Goal: Task Accomplishment & Management: Manage account settings

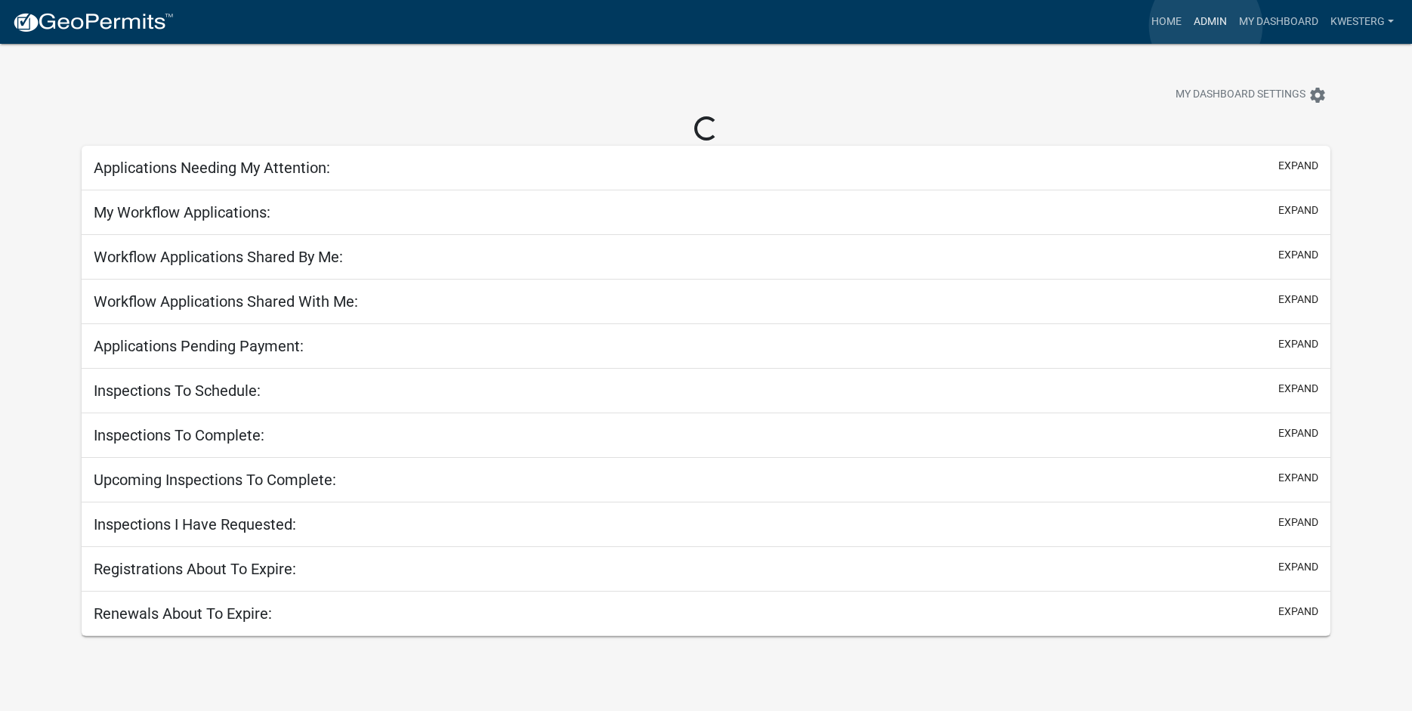
drag, startPoint x: 1206, startPoint y: 26, endPoint x: 1039, endPoint y: 29, distance: 167.0
click at [1204, 26] on link "Admin" at bounding box center [1210, 22] width 45 height 29
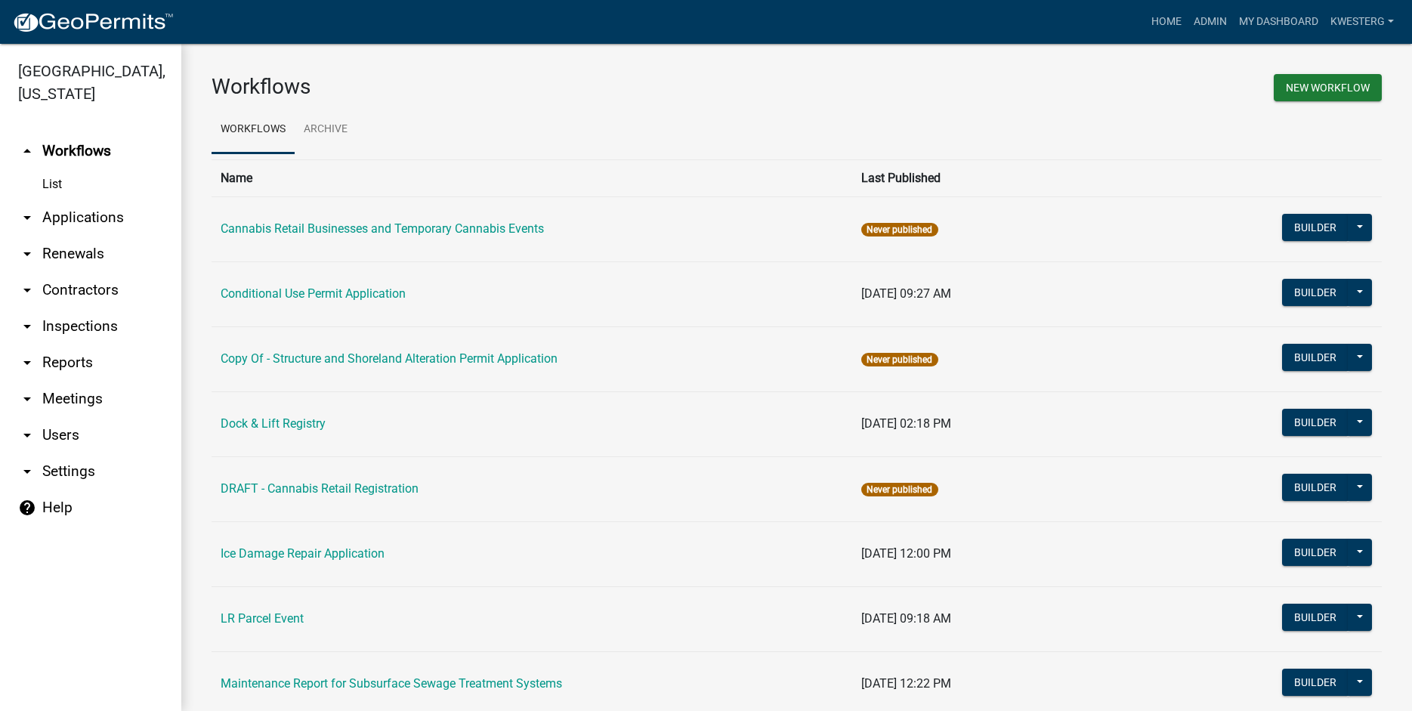
click at [71, 217] on link "arrow_drop_down Applications" at bounding box center [90, 217] width 181 height 36
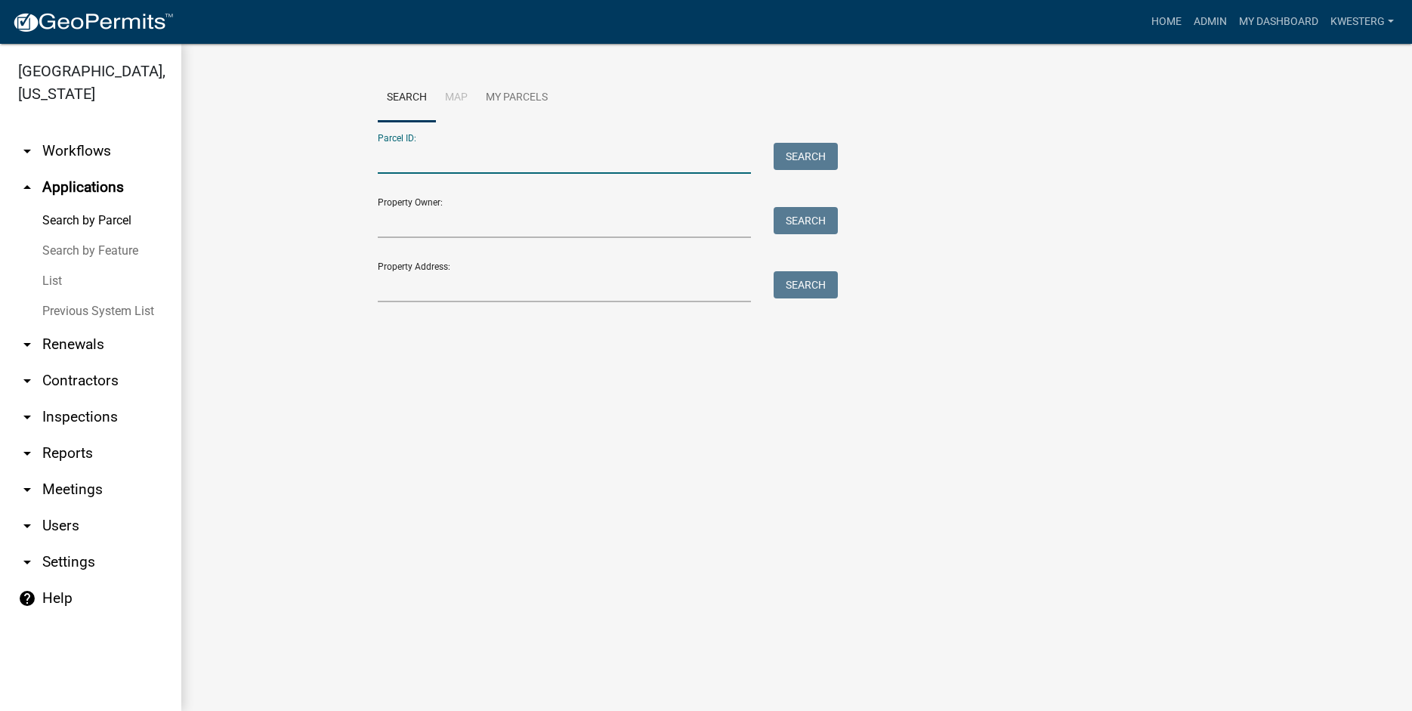
paste input "16000330184001"
type input "16000330184001"
click at [804, 154] on button "Search" at bounding box center [806, 156] width 64 height 27
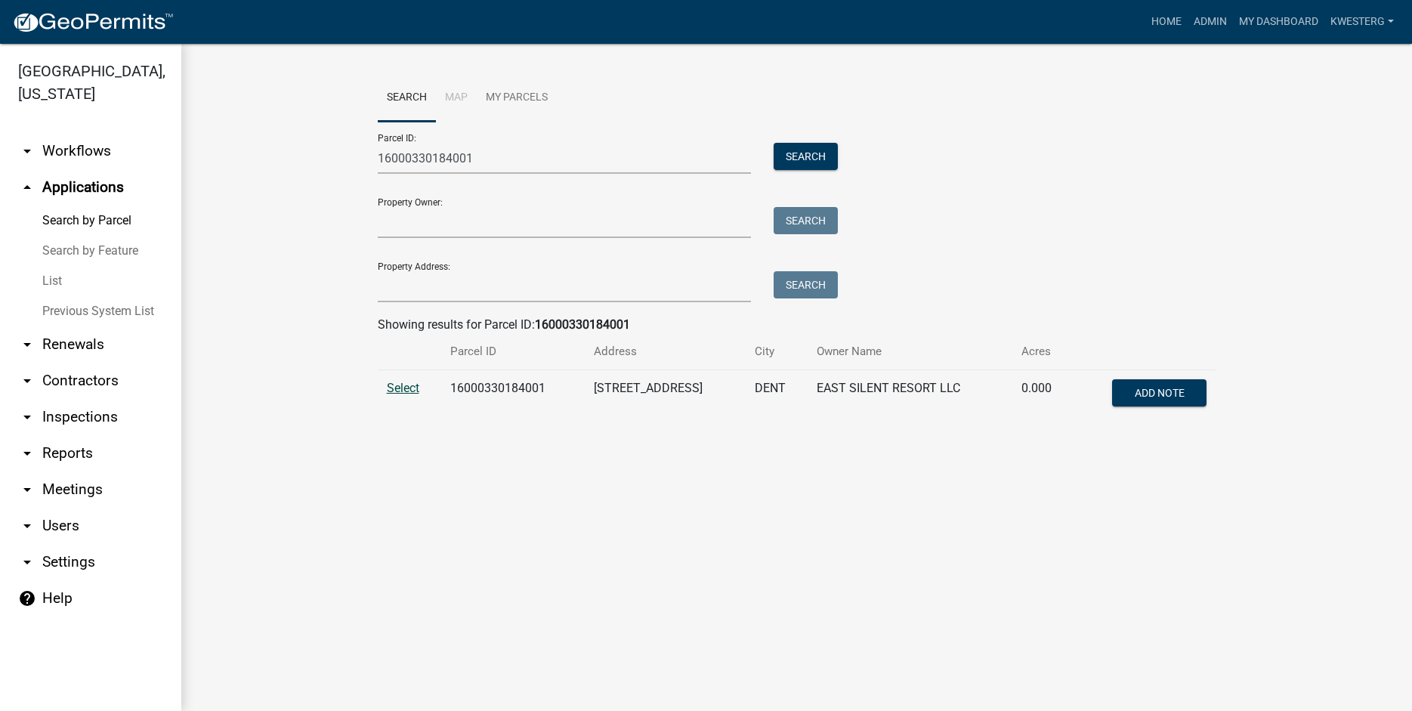
click at [397, 391] on span "Select" at bounding box center [403, 388] width 32 height 14
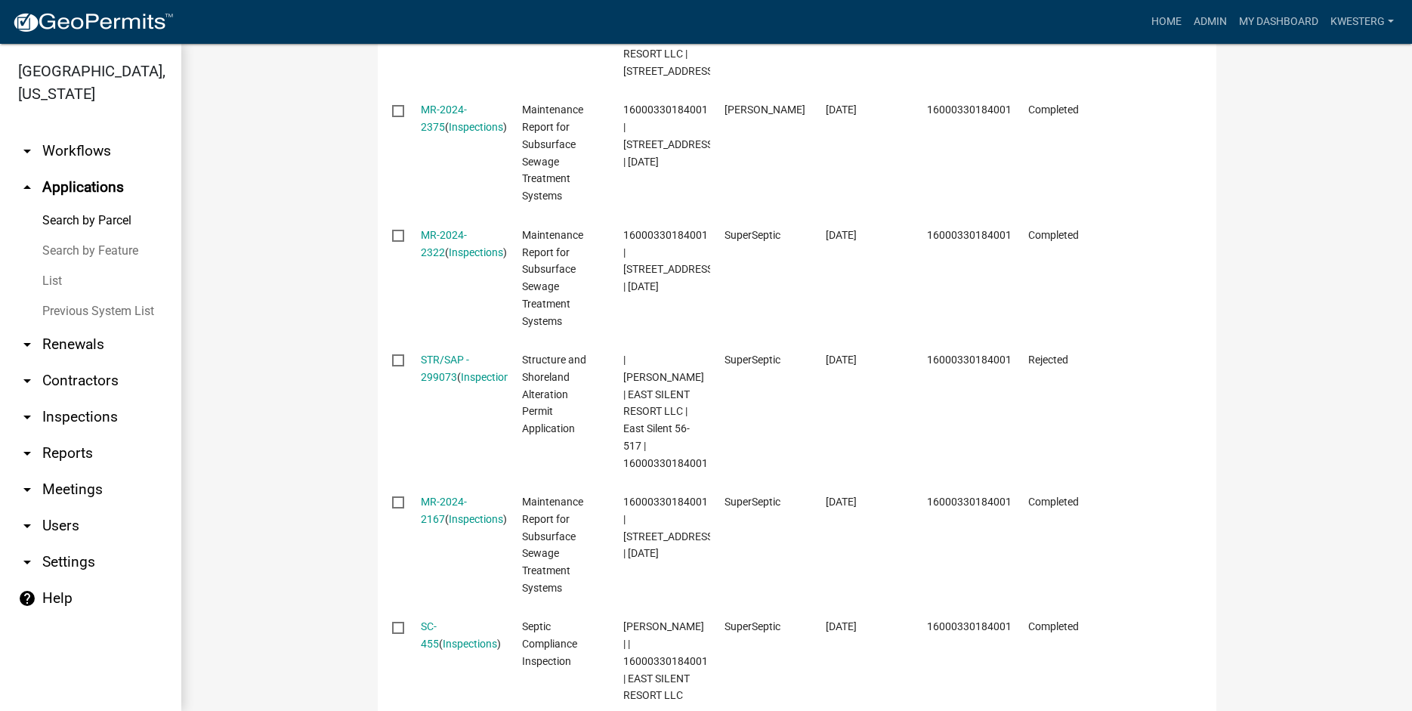
scroll to position [1464, 0]
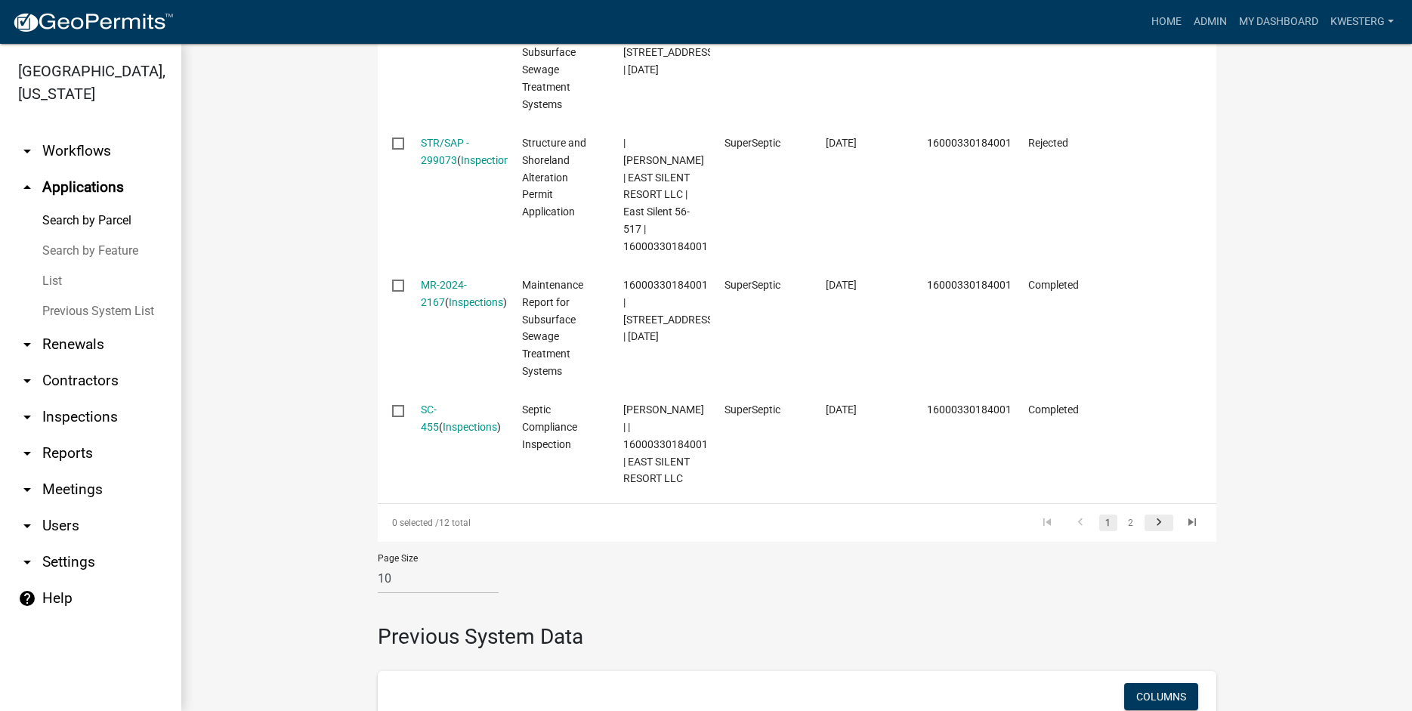
click at [1155, 533] on icon "go to next page" at bounding box center [1159, 524] width 20 height 18
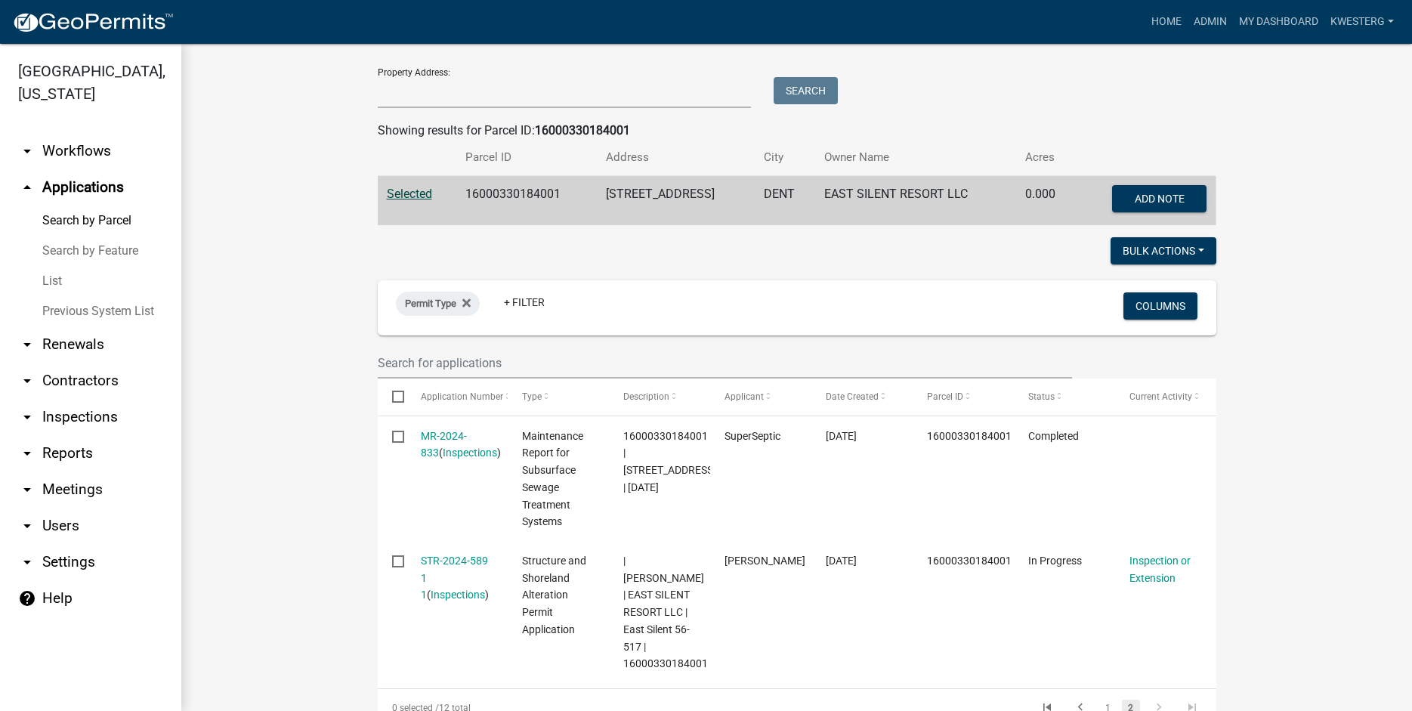
scroll to position [410, 0]
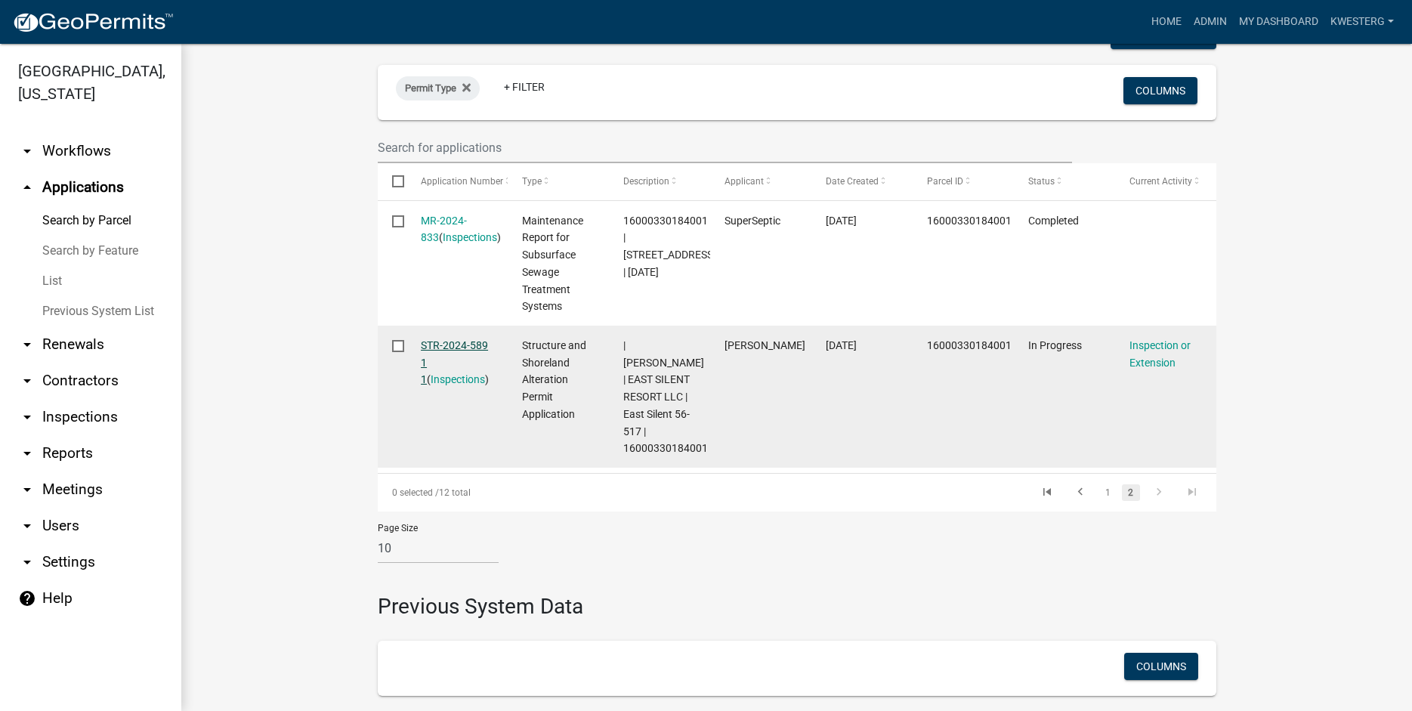
click at [450, 345] on link "STR-2024-589 1 1" at bounding box center [454, 362] width 67 height 47
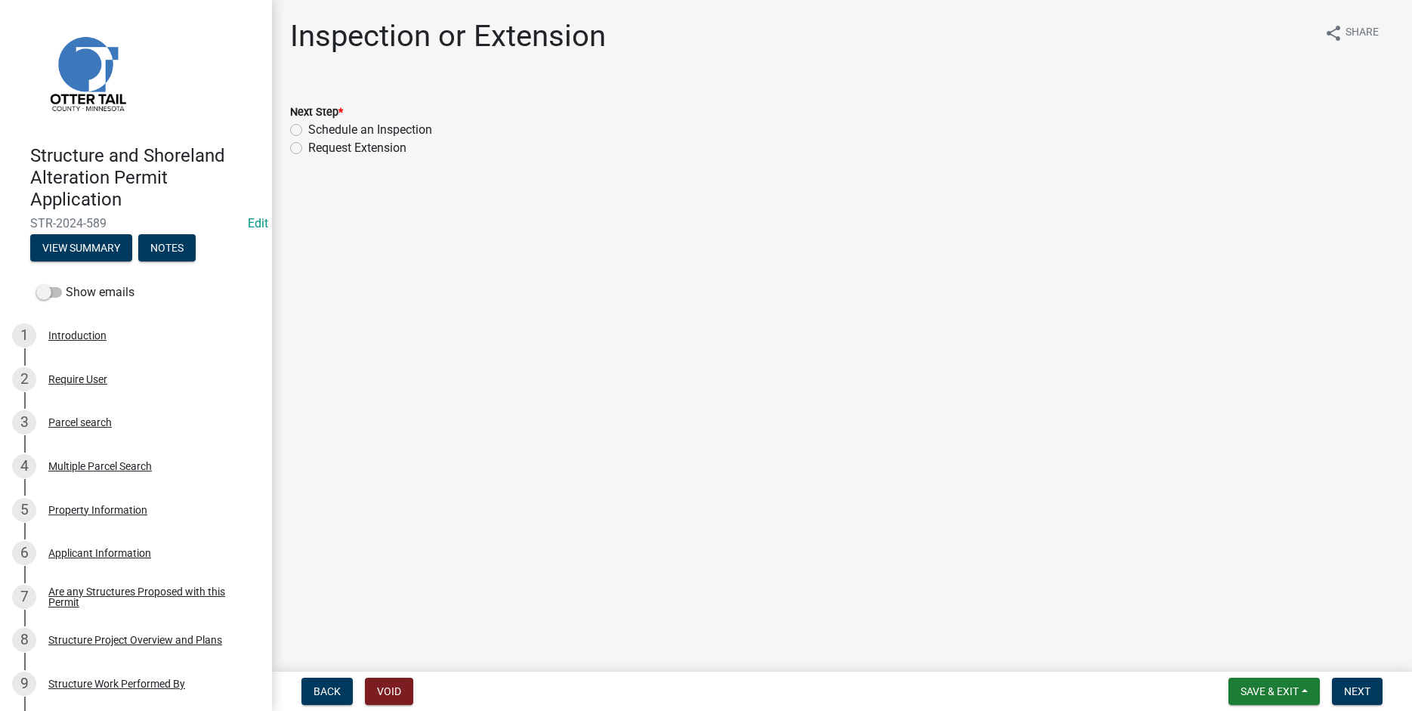
click at [308, 148] on label "Request Extension" at bounding box center [357, 148] width 98 height 18
click at [308, 148] on input "Request Extension" at bounding box center [313, 144] width 10 height 10
radio input "true"
click at [1352, 691] on span "Next" at bounding box center [1357, 691] width 26 height 12
click at [1350, 696] on span "Next" at bounding box center [1357, 691] width 26 height 12
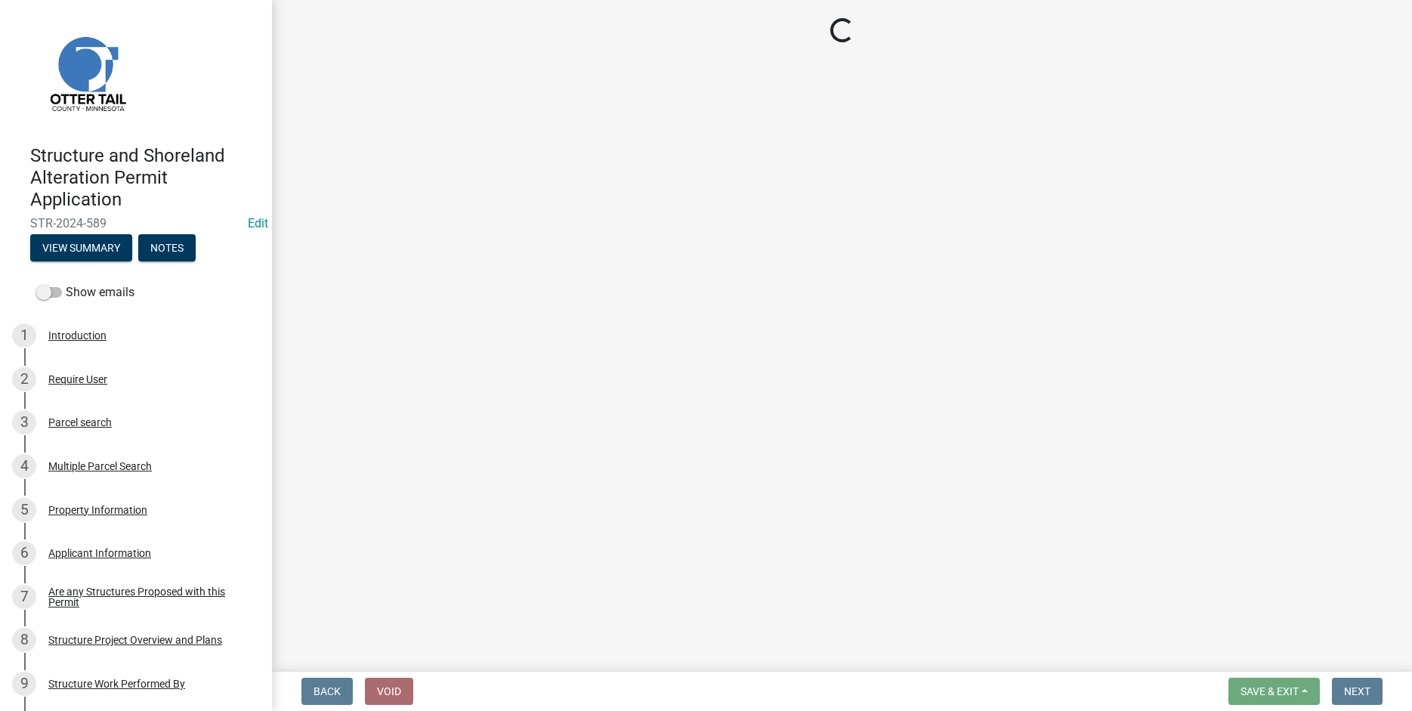
select select "3: 3"
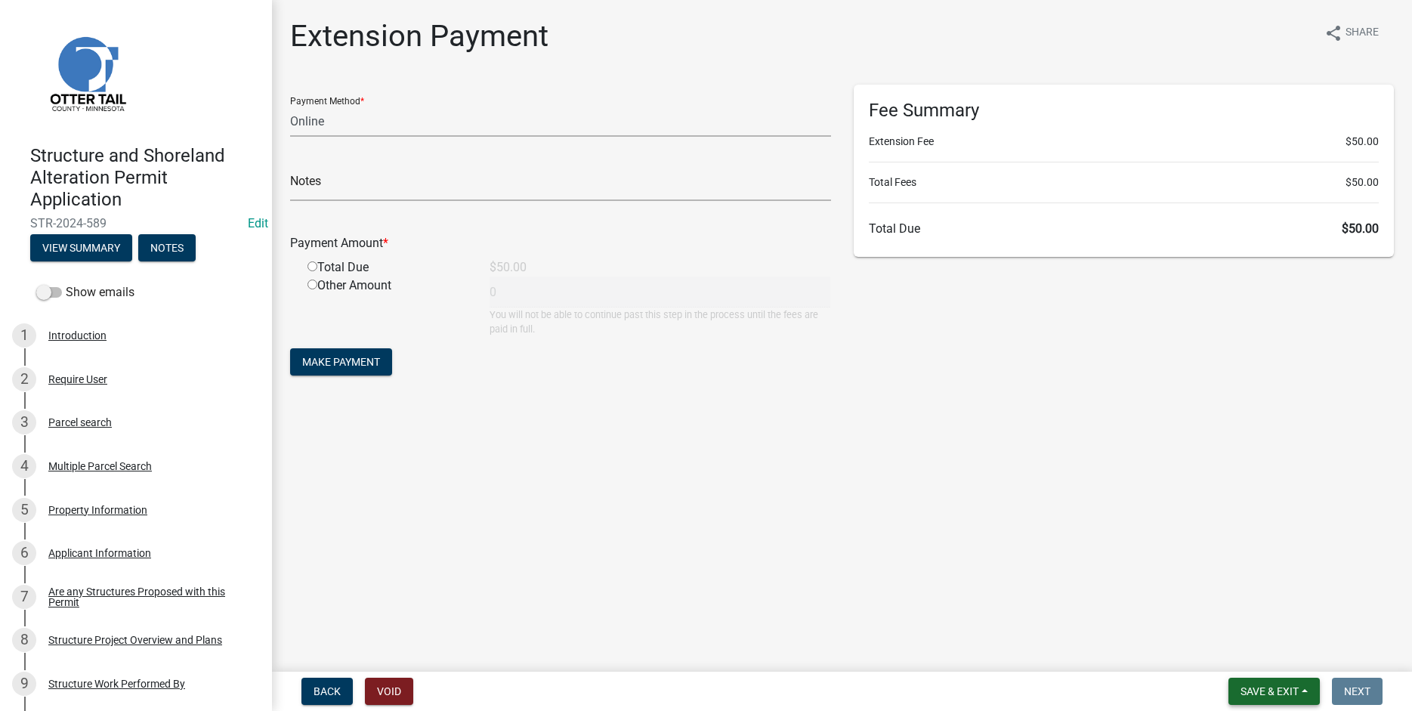
click at [1254, 698] on button "Save & Exit" at bounding box center [1274, 691] width 91 height 27
click at [1236, 653] on button "Save & Exit" at bounding box center [1259, 652] width 121 height 36
